Goal: Task Accomplishment & Management: Complete application form

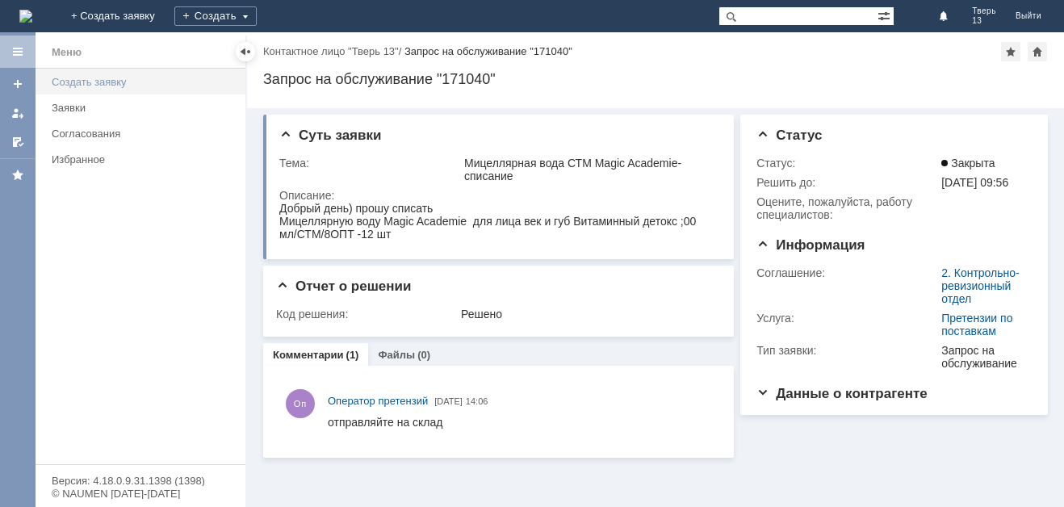
click at [171, 80] on div "Создать заявку" at bounding box center [144, 82] width 184 height 12
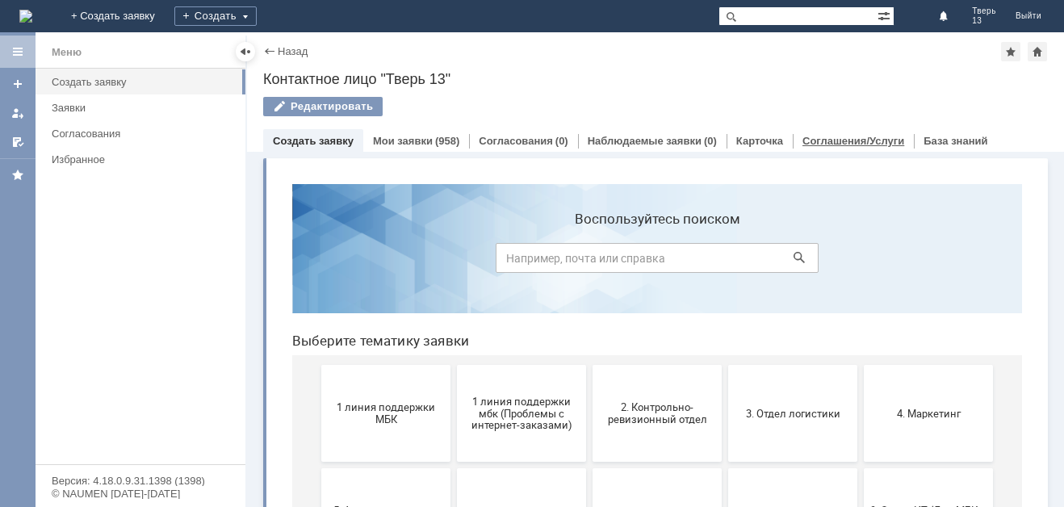
click at [849, 145] on link "Соглашения/Услуги" at bounding box center [854, 141] width 102 height 12
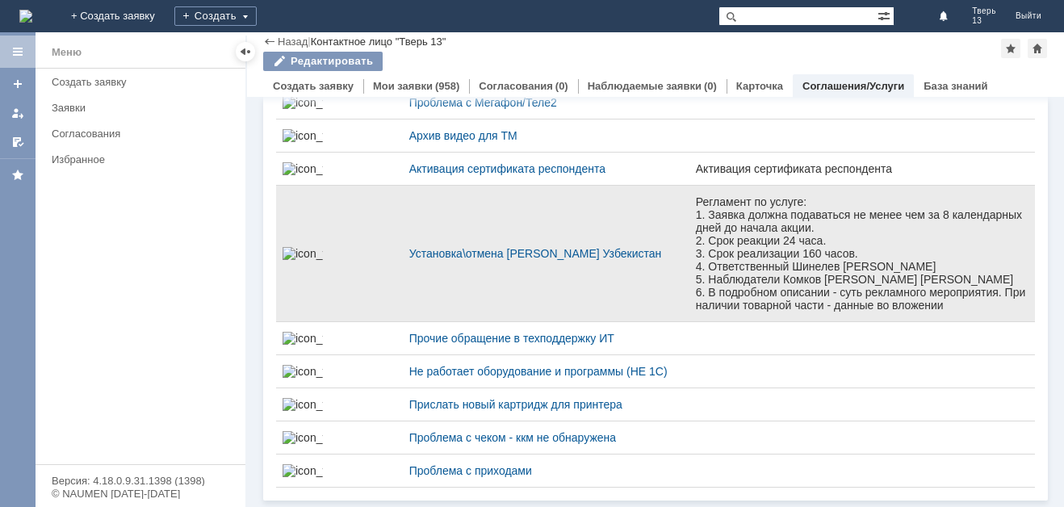
scroll to position [3948, 0]
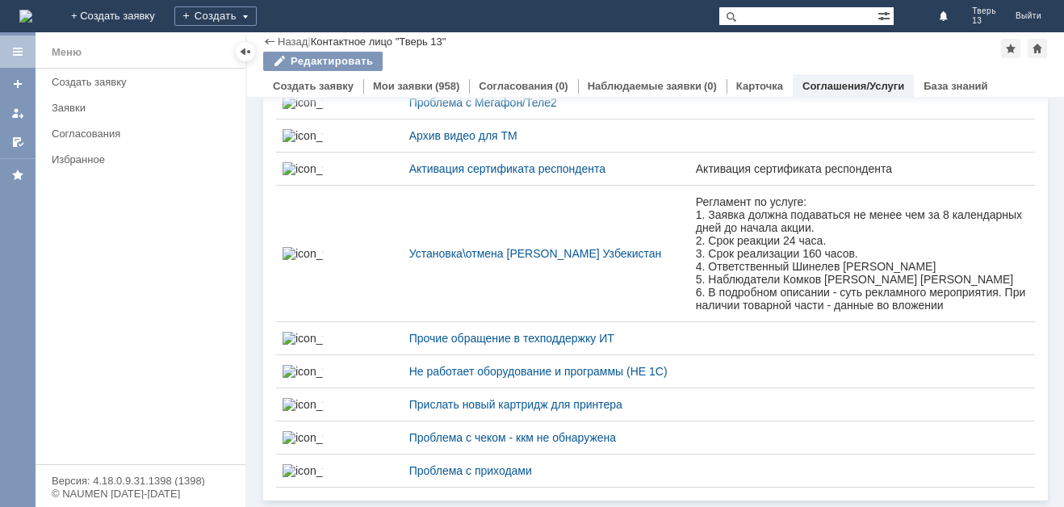
drag, startPoint x: 567, startPoint y: 284, endPoint x: 154, endPoint y: 389, distance: 425.8
click at [110, 320] on div "Меню Создать заявку Заявки Согласования Избранное" at bounding box center [141, 267] width 210 height 396
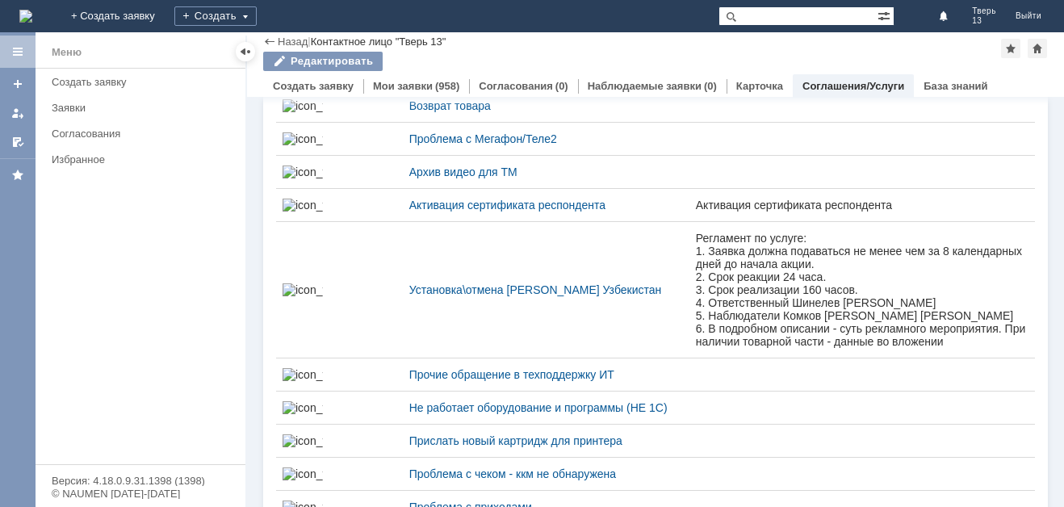
scroll to position [3464, 0]
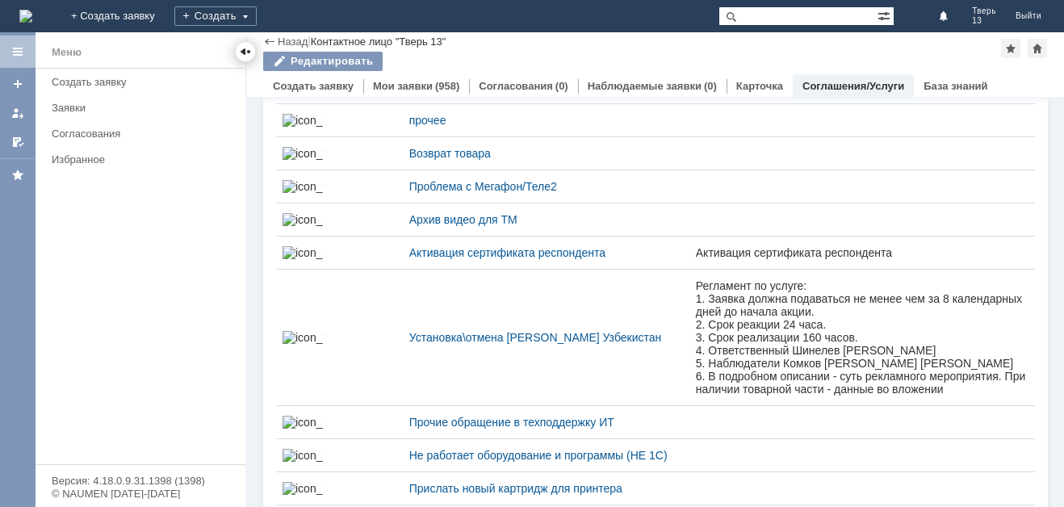
click at [244, 52] on div at bounding box center [245, 51] width 13 height 13
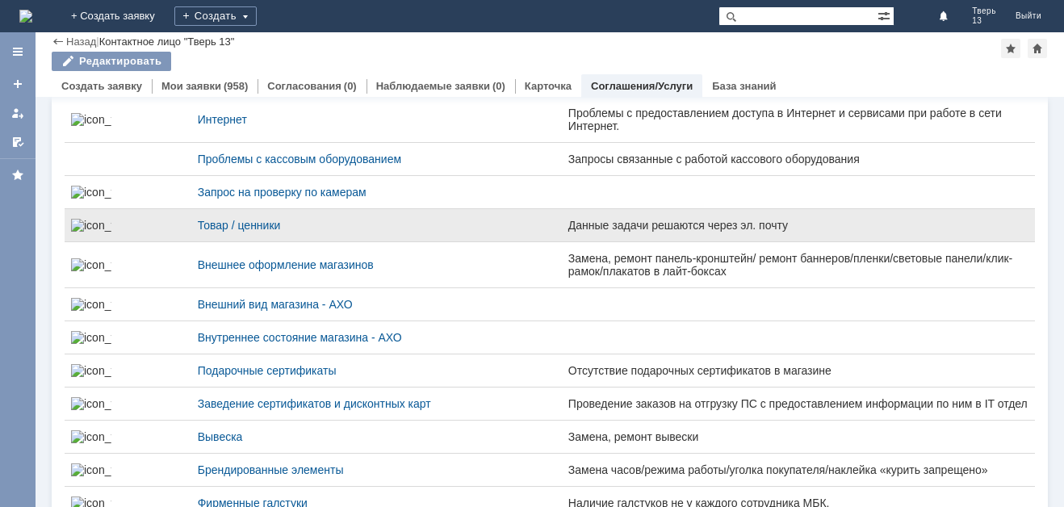
scroll to position [0, 0]
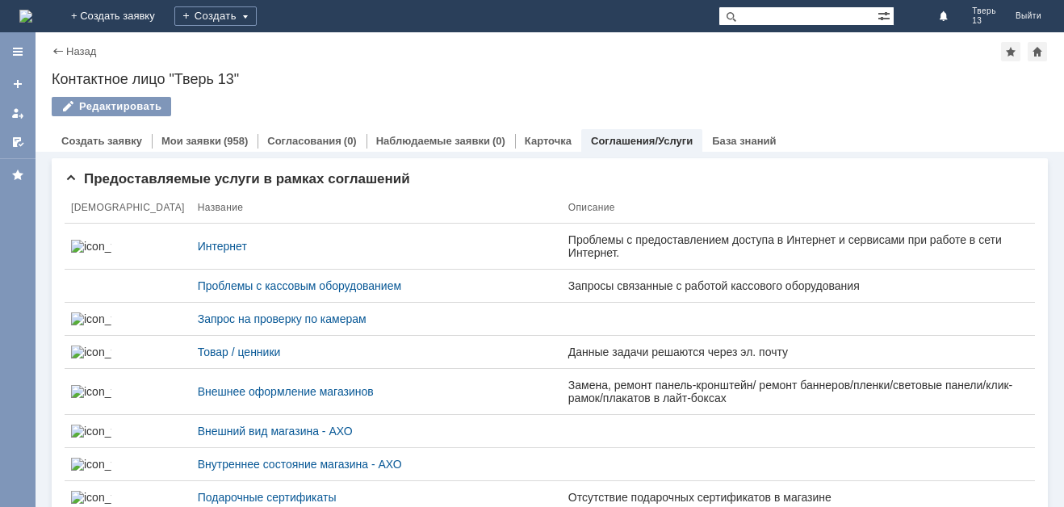
click at [56, 48] on div "Назад" at bounding box center [74, 51] width 44 height 12
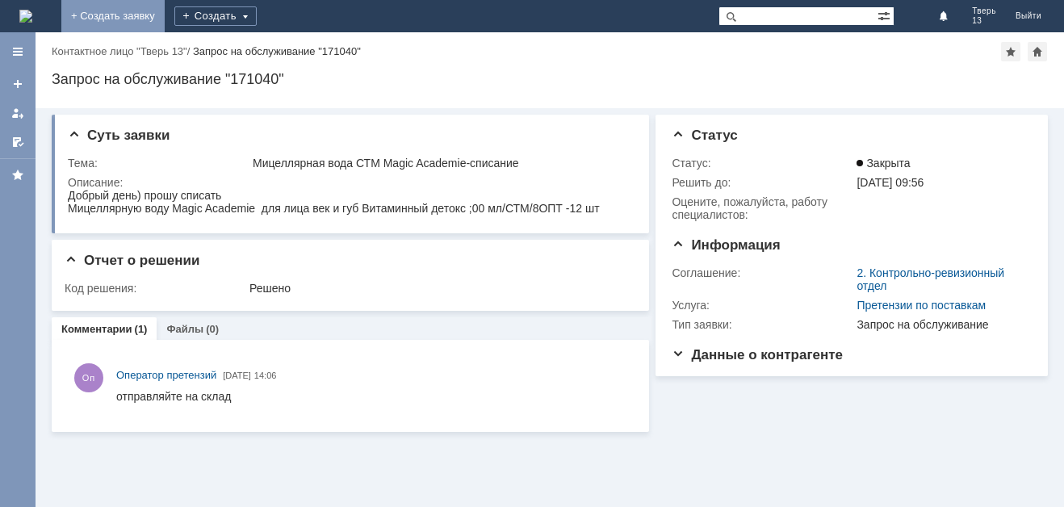
click at [165, 15] on link "+ Создать заявку" at bounding box center [112, 16] width 103 height 32
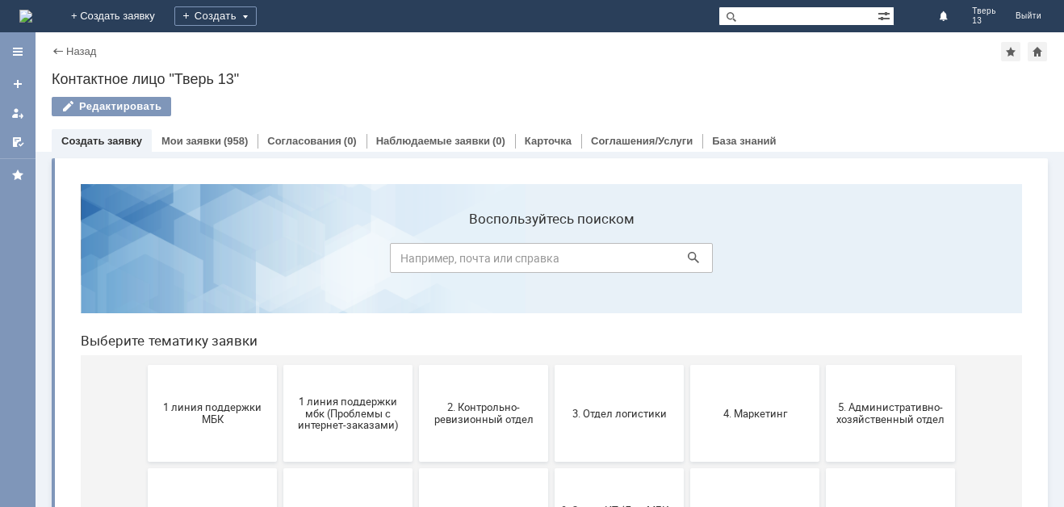
click at [60, 52] on div "Назад" at bounding box center [74, 51] width 44 height 12
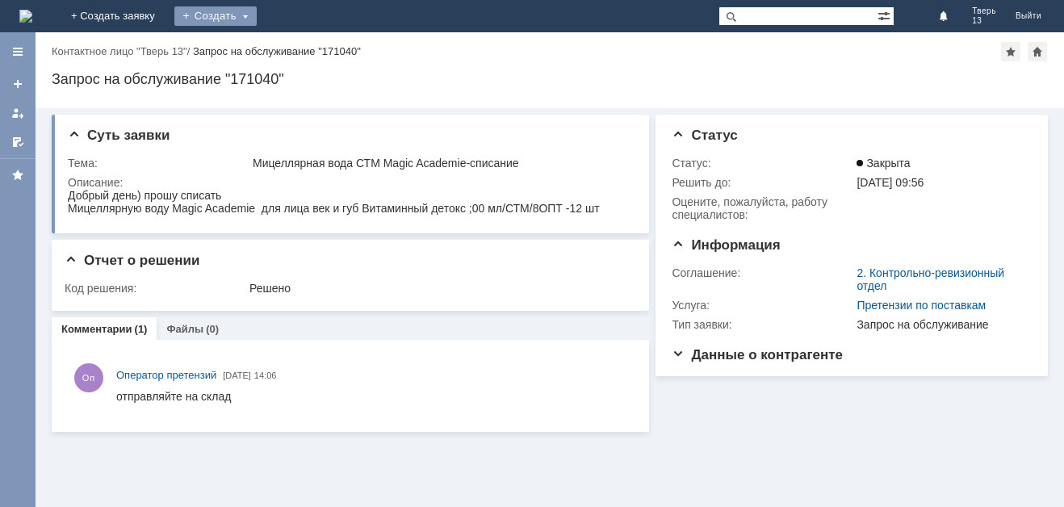
click at [257, 15] on div "Создать" at bounding box center [215, 15] width 82 height 19
click at [300, 40] on link "Заявка" at bounding box center [239, 48] width 123 height 19
click at [257, 15] on div "Создать" at bounding box center [215, 15] width 82 height 19
click at [300, 51] on link "Заявка" at bounding box center [239, 48] width 123 height 19
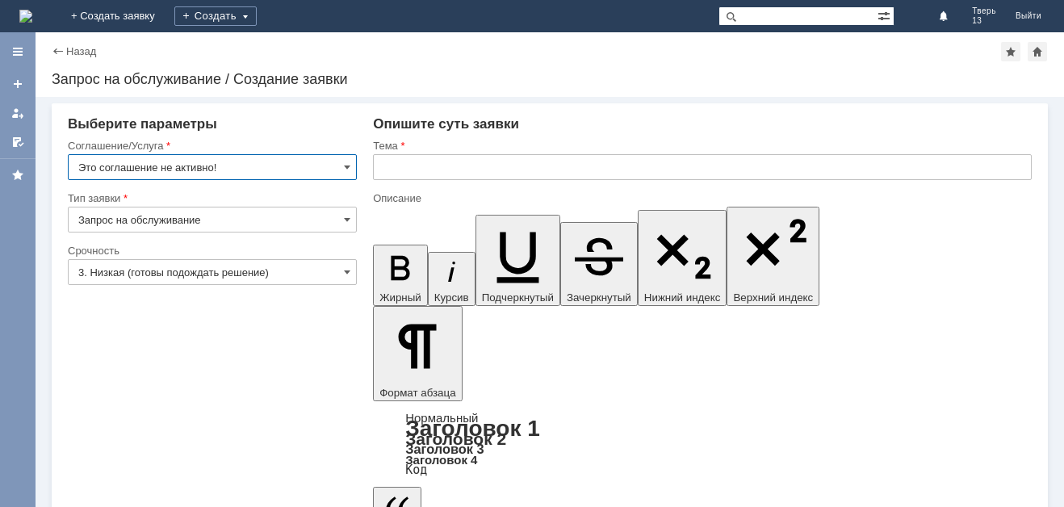
click at [343, 169] on input "Это соглашение не активно!" at bounding box center [212, 167] width 289 height 26
click at [335, 150] on div "Соглашение/Услуга" at bounding box center [211, 146] width 286 height 10
click at [340, 156] on input "Это соглашение не активно!" at bounding box center [212, 167] width 289 height 26
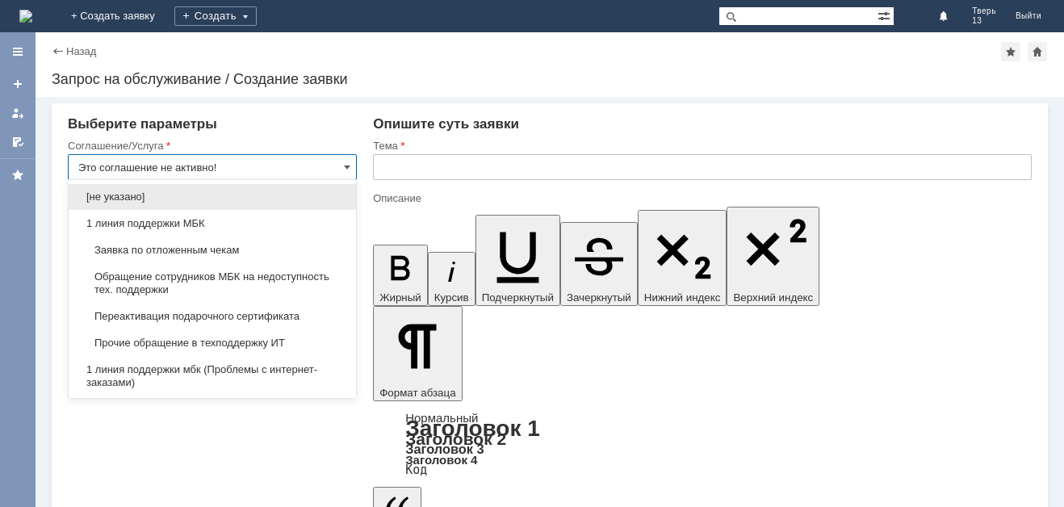
click at [334, 166] on input "Это соглашение не активно!" at bounding box center [212, 167] width 289 height 26
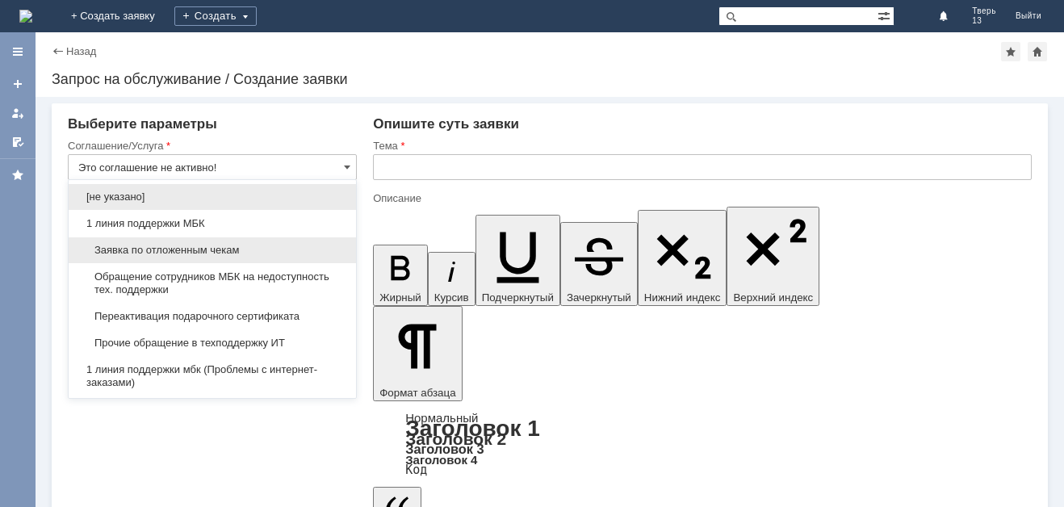
click at [294, 237] on div "Заявка по отложенным чекам" at bounding box center [212, 250] width 287 height 26
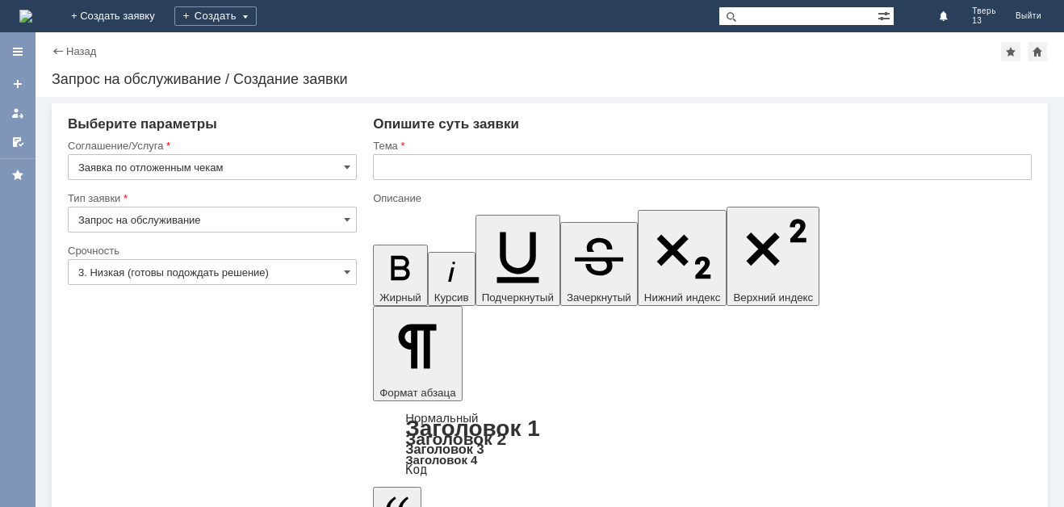
type input "Заявка по отложенным чекам"
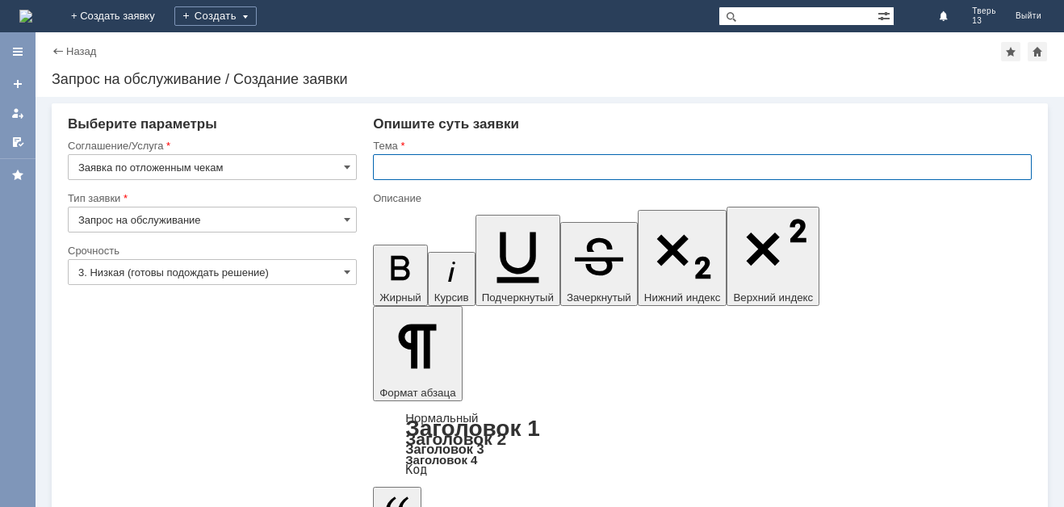
click at [413, 170] on input "text" at bounding box center [702, 167] width 659 height 26
click at [417, 170] on input "text" at bounding box center [702, 167] width 659 height 26
type input "оч"
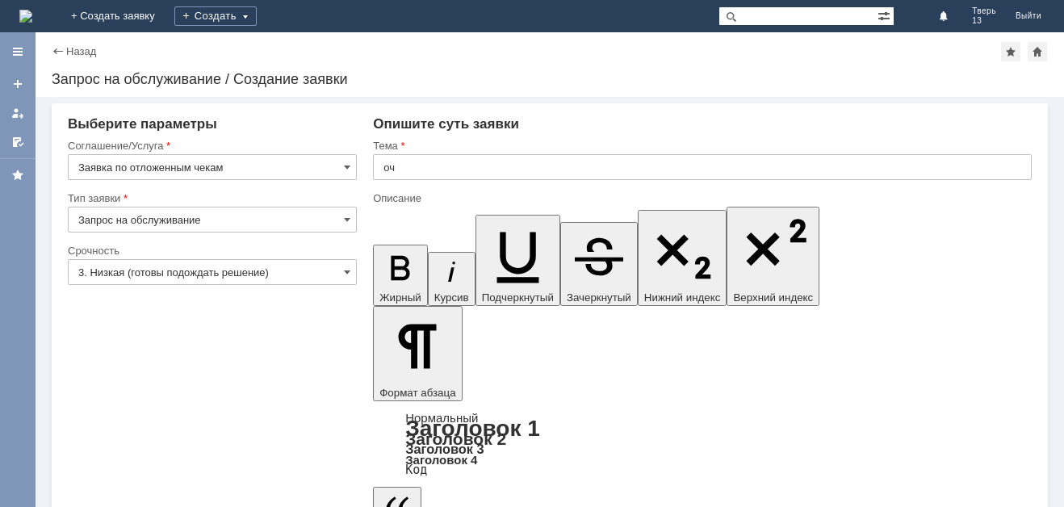
drag, startPoint x: 469, startPoint y: 4391, endPoint x: 460, endPoint y: 4421, distance: 31.2
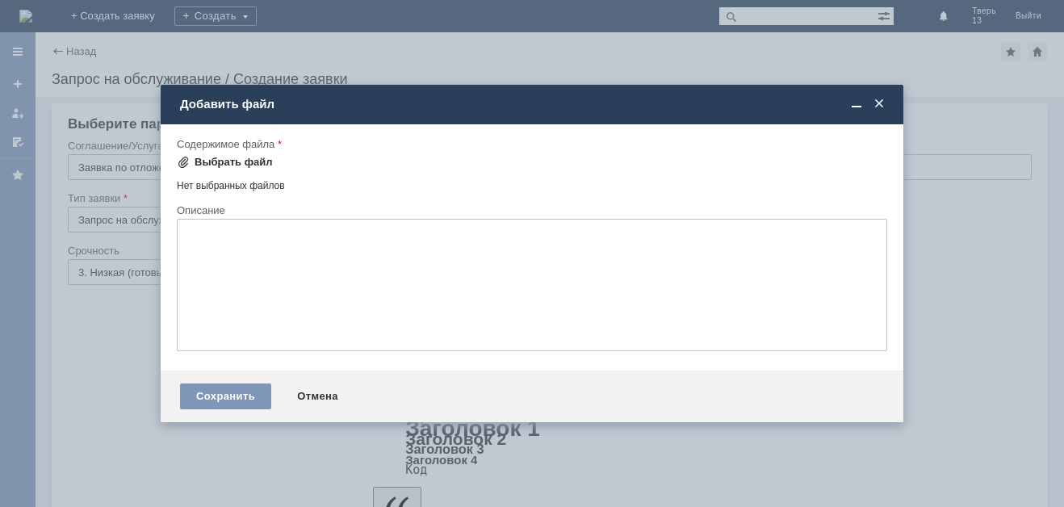
click at [220, 161] on div "Выбрать файл" at bounding box center [234, 162] width 78 height 13
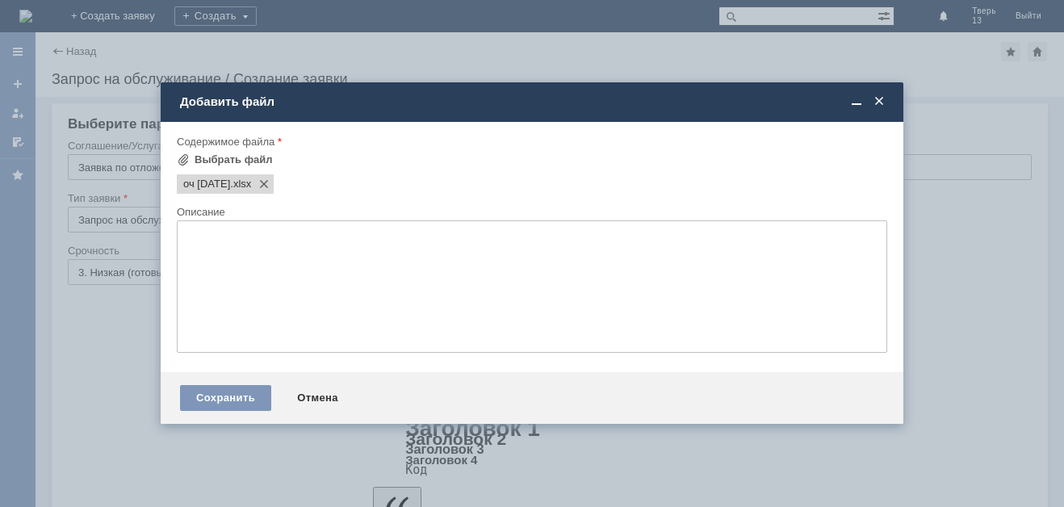
click at [272, 340] on textarea at bounding box center [532, 286] width 711 height 132
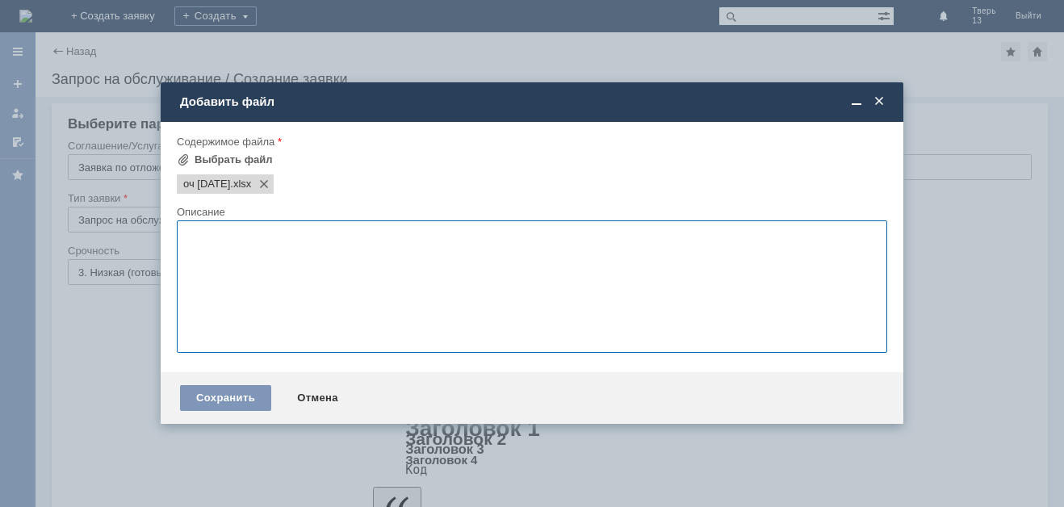
click at [255, 361] on div at bounding box center [532, 360] width 711 height 11
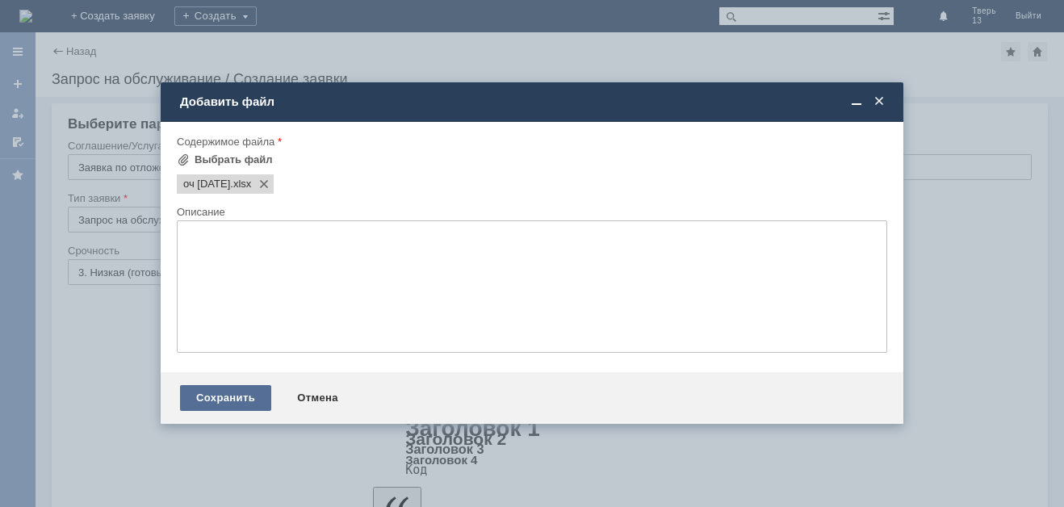
click at [226, 393] on div "Сохранить" at bounding box center [225, 398] width 91 height 26
